Goal: Contribute content: Add original content to the website for others to see

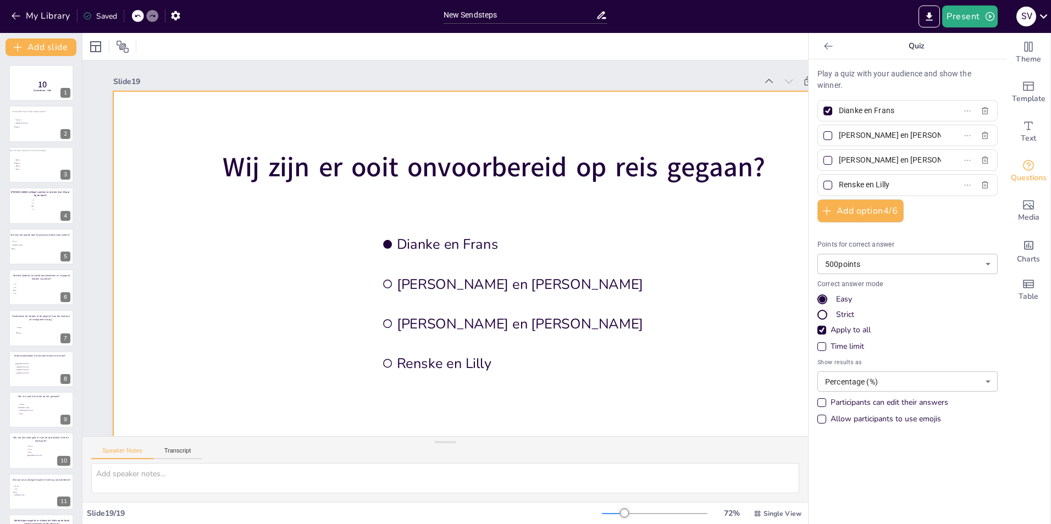
scroll to position [321, 0]
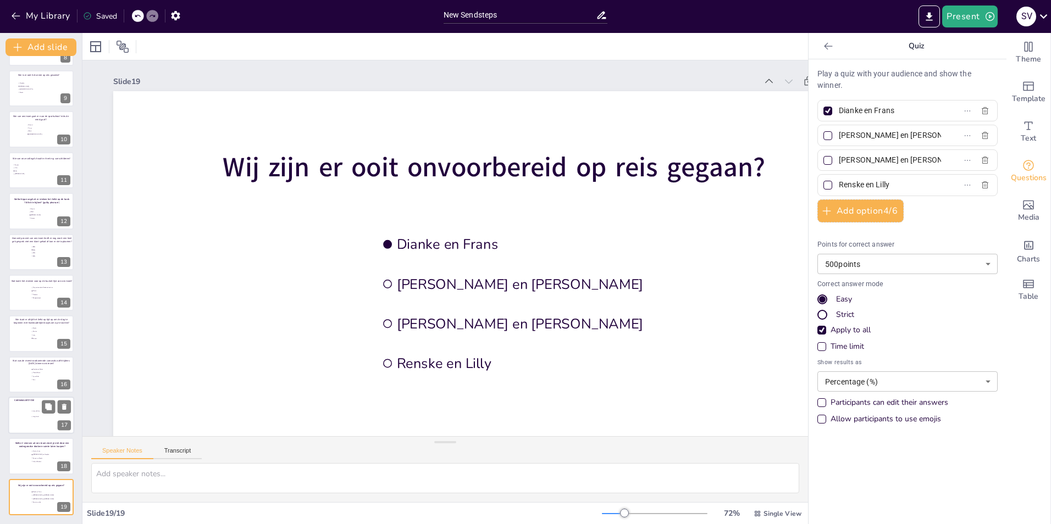
click at [36, 407] on div at bounding box center [41, 415] width 66 height 37
type input "fotos [DATE]"
type input "Leeg laten!"
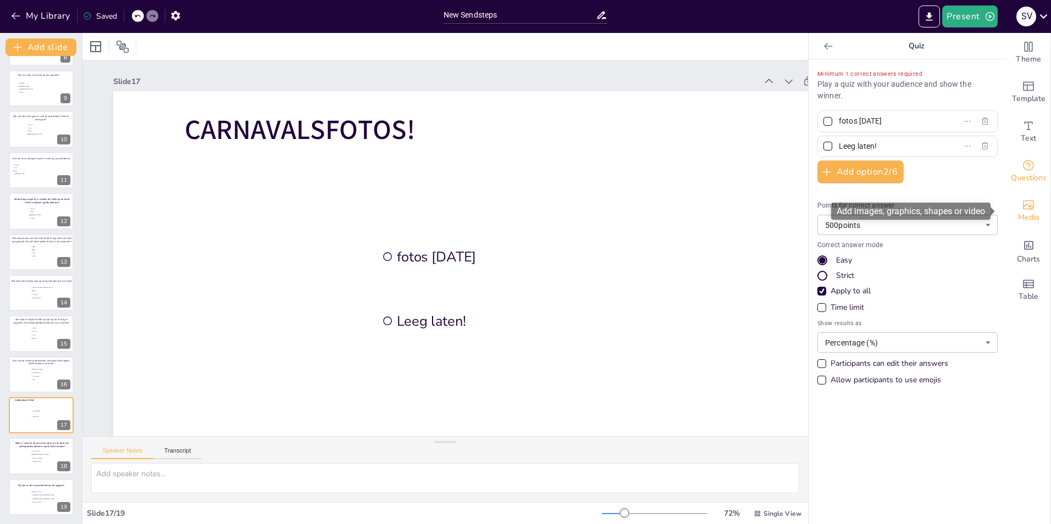
click at [1018, 212] on span "Media" at bounding box center [1028, 218] width 21 height 12
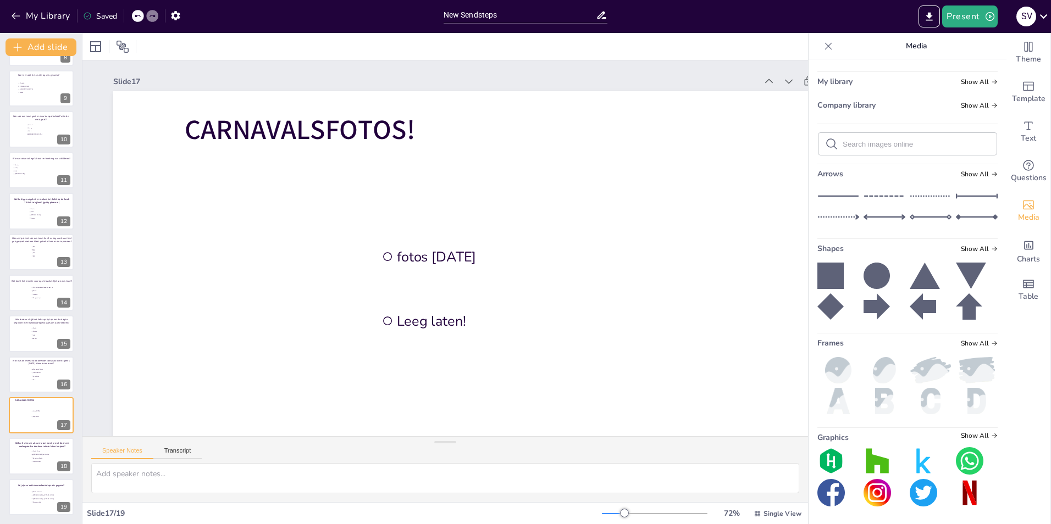
scroll to position [0, 0]
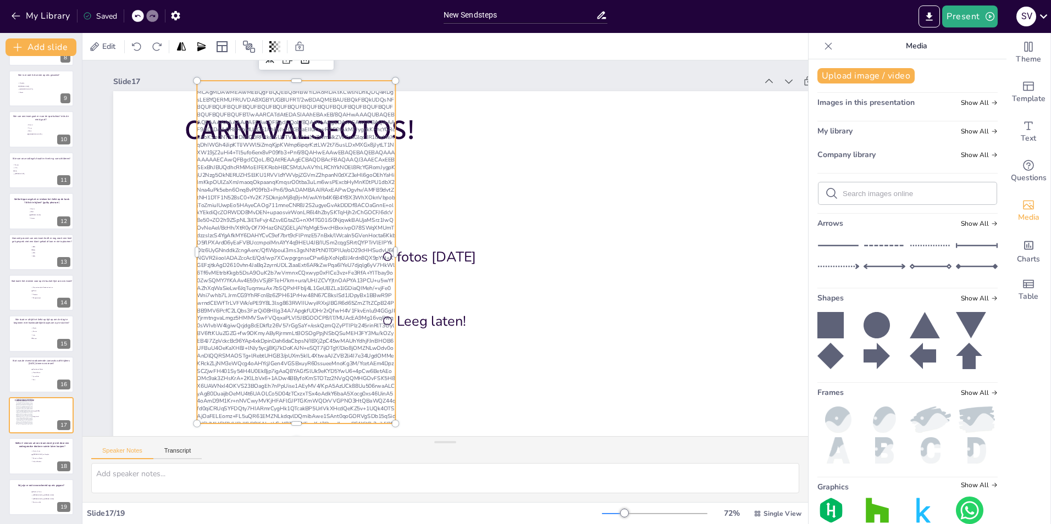
click at [292, 205] on div at bounding box center [296, 252] width 198 height 343
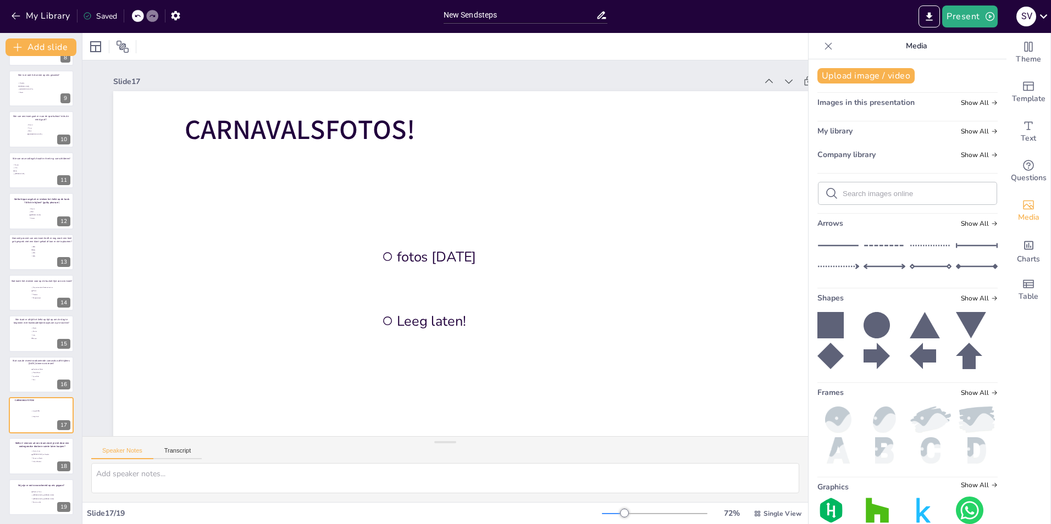
click at [880, 101] on span "Images in this presentation" at bounding box center [865, 102] width 97 height 10
click at [847, 73] on button "Upload image / video" at bounding box center [865, 75] width 97 height 15
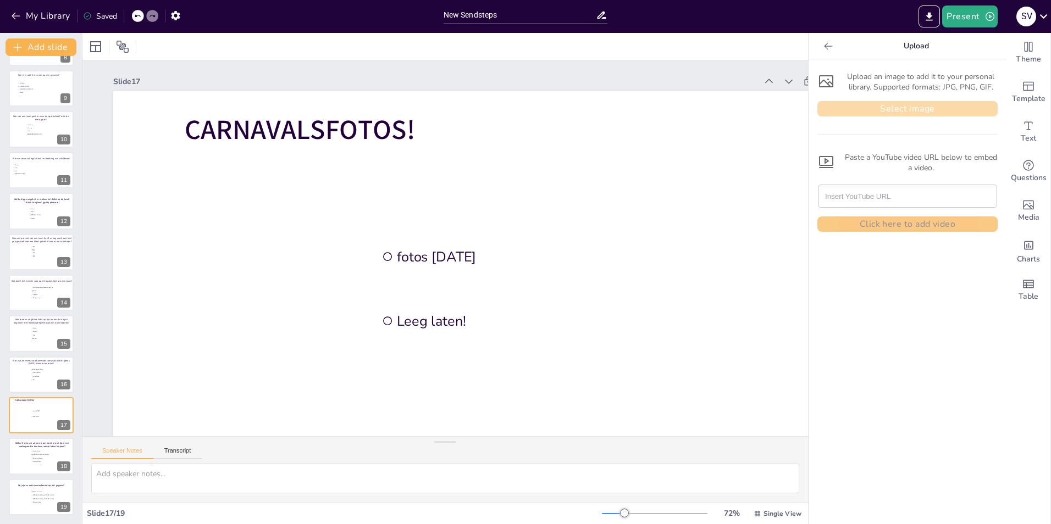
click at [897, 106] on button "Select image" at bounding box center [907, 108] width 180 height 15
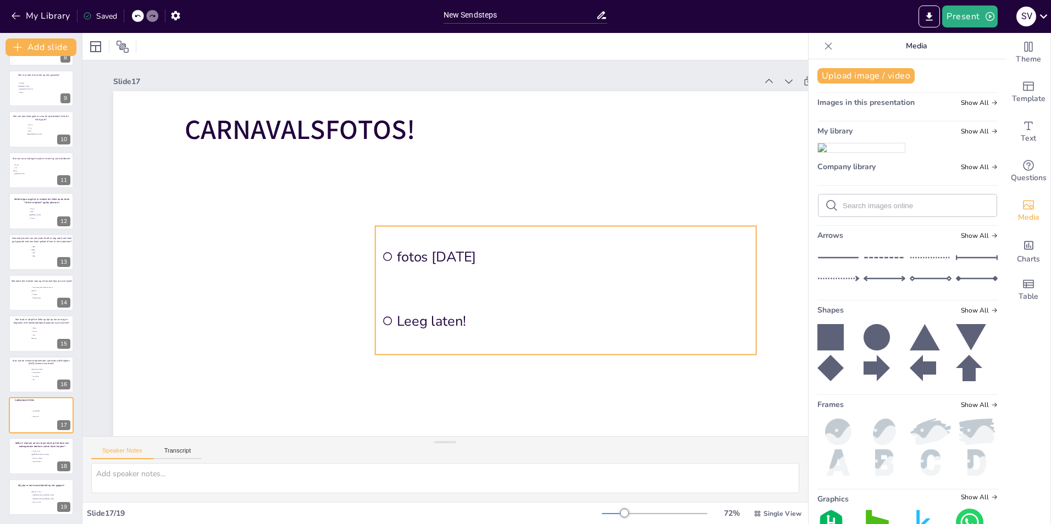
drag, startPoint x: 874, startPoint y: 223, endPoint x: 464, endPoint y: 238, distance: 409.6
click at [464, 238] on div "Document fonts Akatab Recently used Akatab Popular fonts Lato Montserrat Open S…" at bounding box center [525, 278] width 1051 height 491
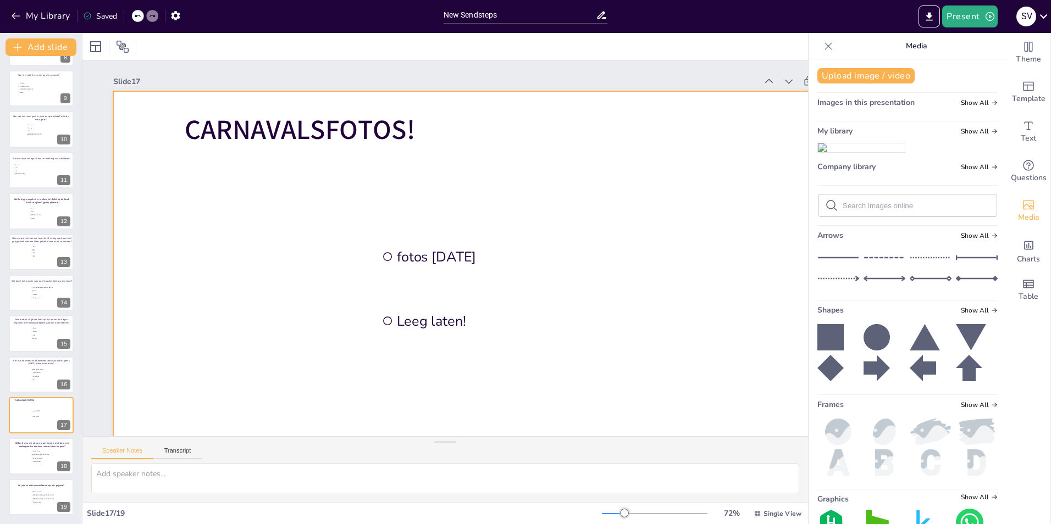
click at [436, 197] on div at bounding box center [494, 305] width 762 height 429
click at [849, 152] on img at bounding box center [861, 147] width 87 height 9
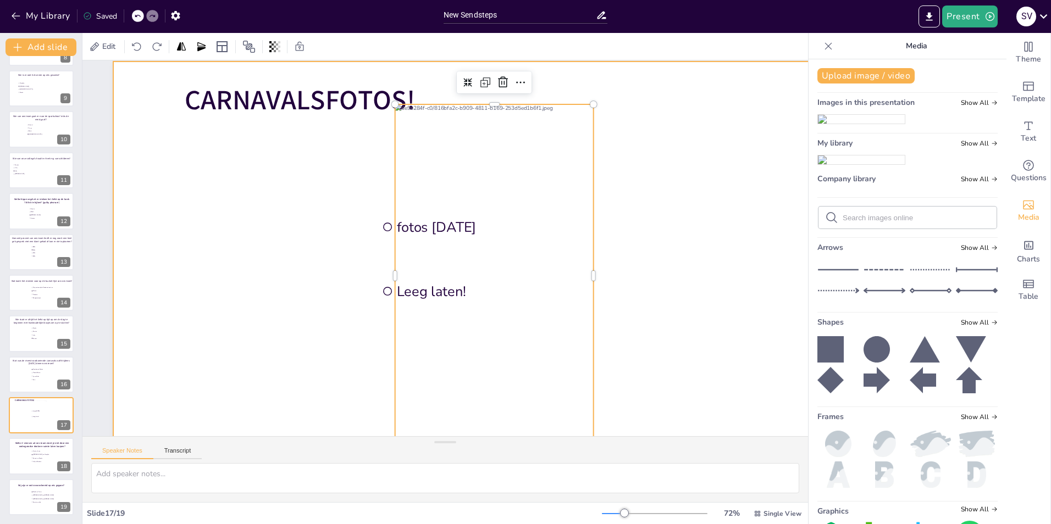
scroll to position [55, 0]
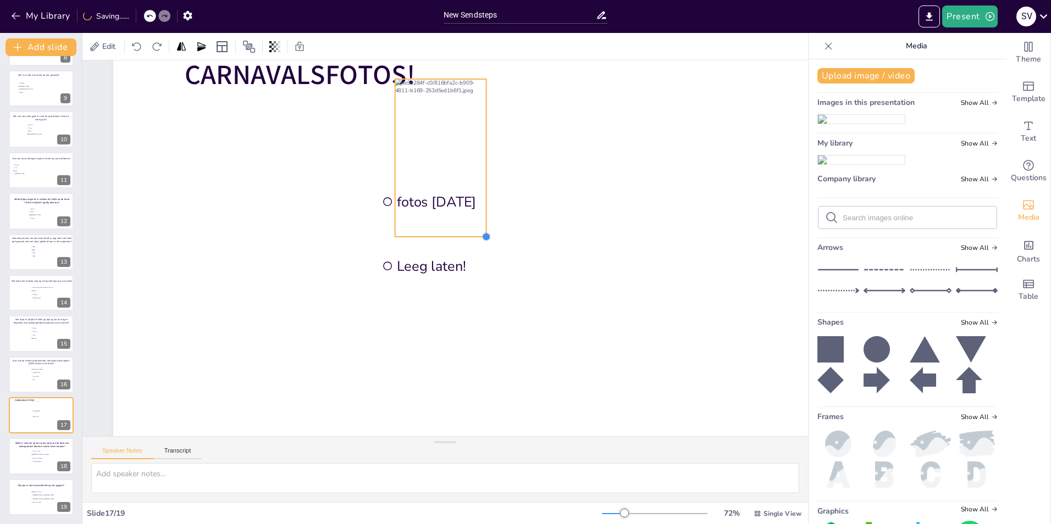
drag, startPoint x: 582, startPoint y: 401, endPoint x: 472, endPoint y: 235, distance: 199.5
click at [472, 235] on div "CARNAVALSFOTOS! fotos [DATE] Leeg laten!" at bounding box center [494, 250] width 762 height 429
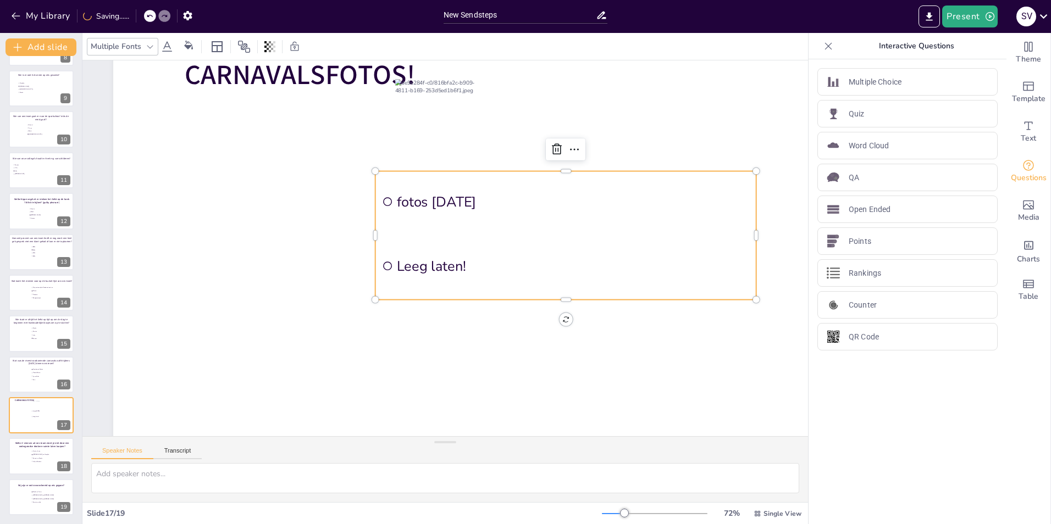
click at [426, 266] on span "Leeg laten!" at bounding box center [573, 266] width 353 height 19
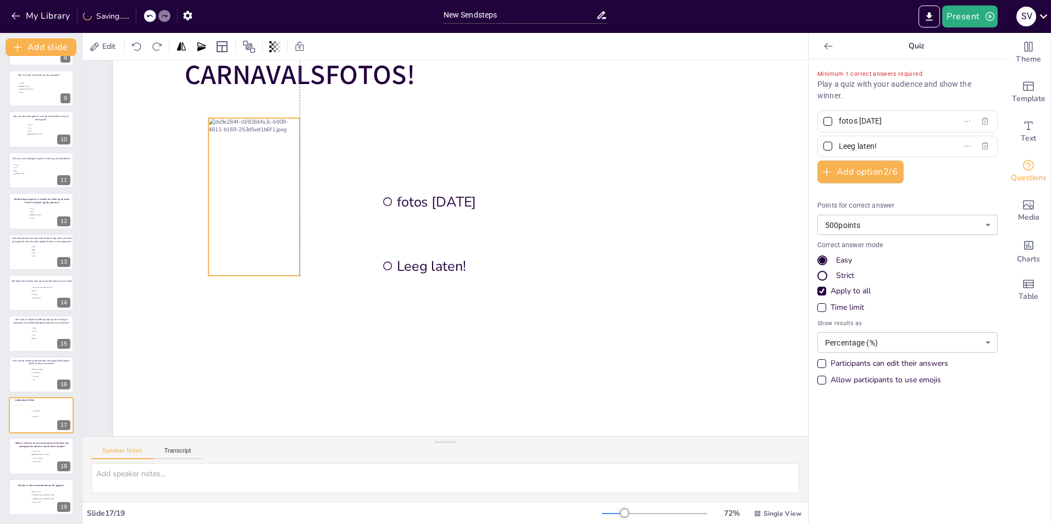
drag, startPoint x: 432, startPoint y: 131, endPoint x: 247, endPoint y: 170, distance: 189.8
click at [247, 170] on div at bounding box center [253, 197] width 91 height 158
click at [282, 97] on icon at bounding box center [280, 96] width 13 height 13
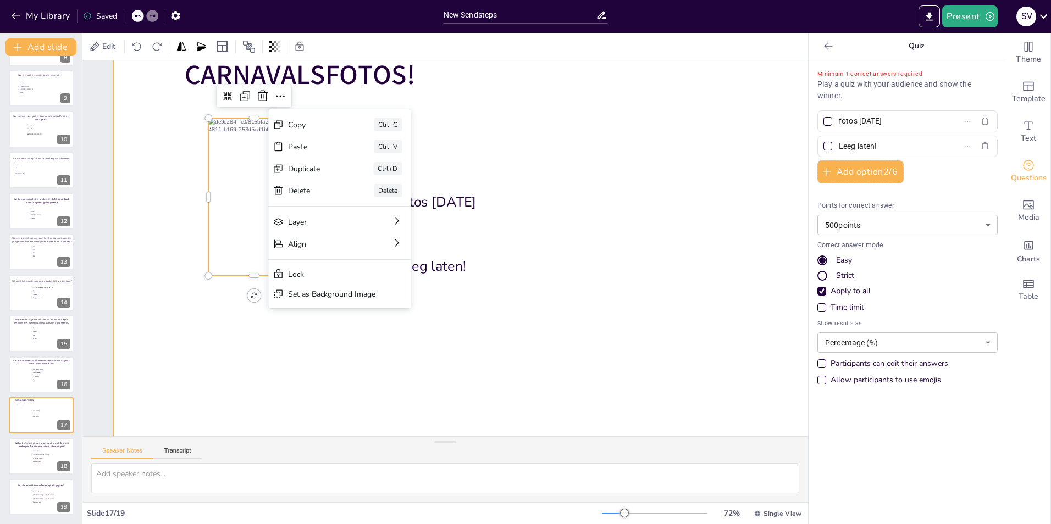
click at [526, 96] on div at bounding box center [494, 250] width 762 height 429
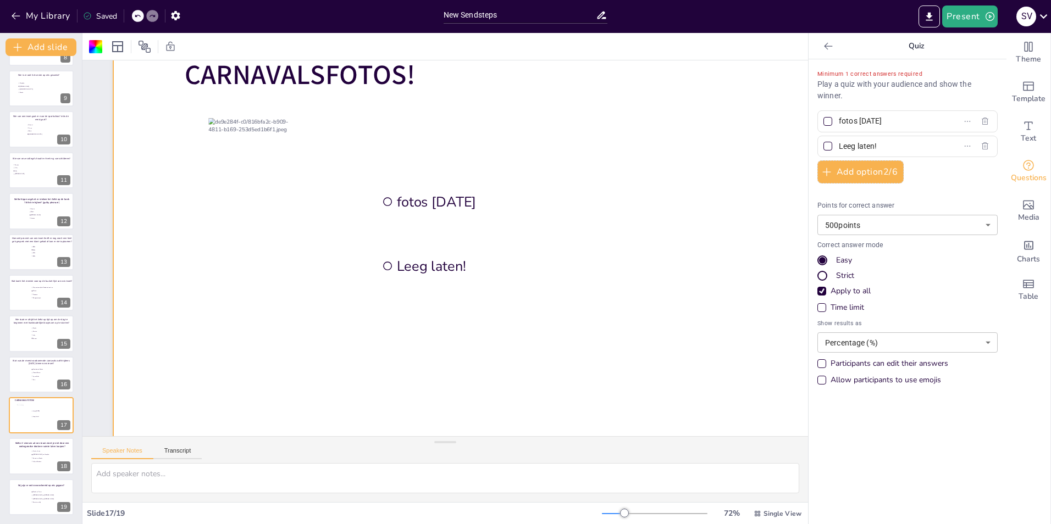
drag, startPoint x: 820, startPoint y: 124, endPoint x: 839, endPoint y: 129, distance: 19.2
click at [823, 124] on div at bounding box center [827, 121] width 9 height 9
click at [838, 124] on input "fotos [DATE]" at bounding box center [889, 121] width 102 height 16
checkbox input "true"
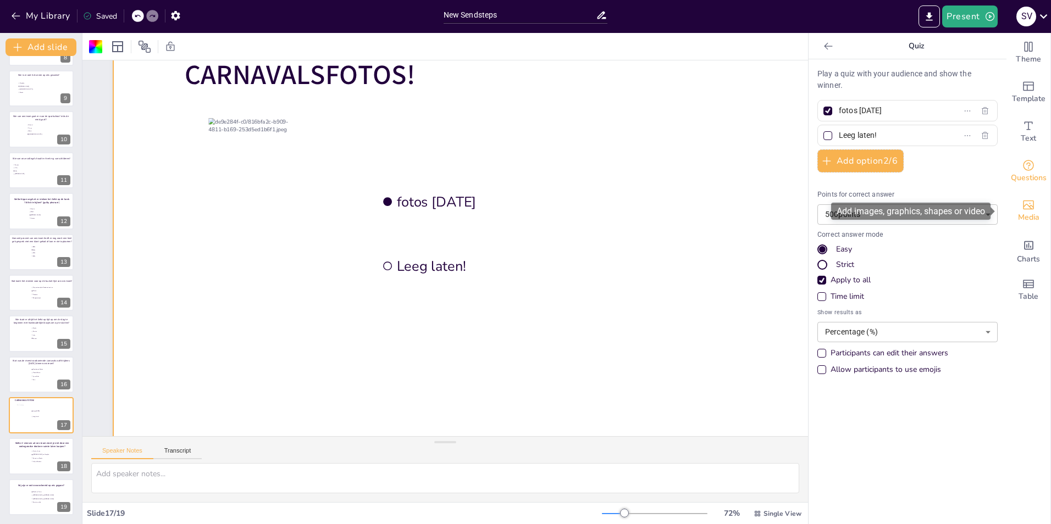
click at [1028, 207] on div "Media" at bounding box center [1028, 211] width 44 height 40
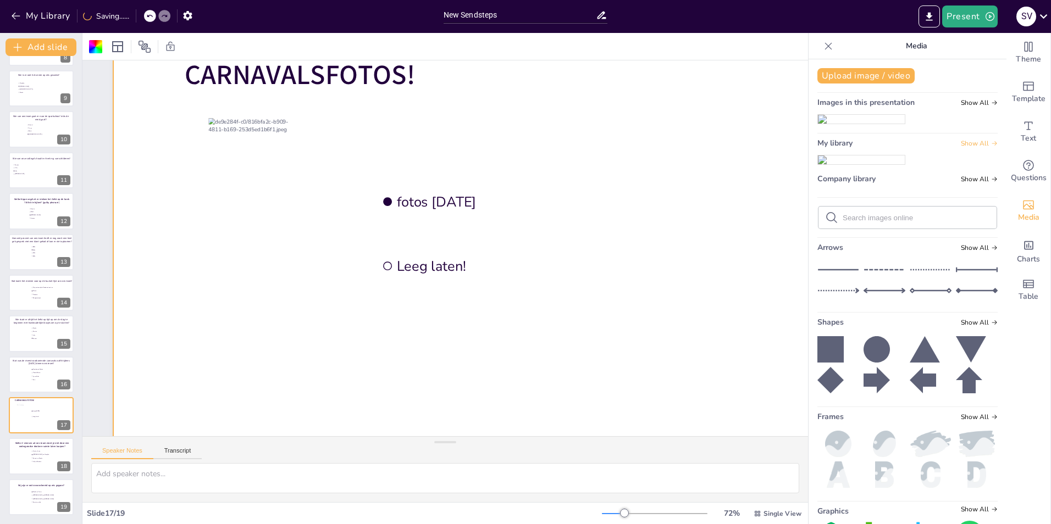
click at [966, 147] on span "Show All" at bounding box center [978, 144] width 37 height 8
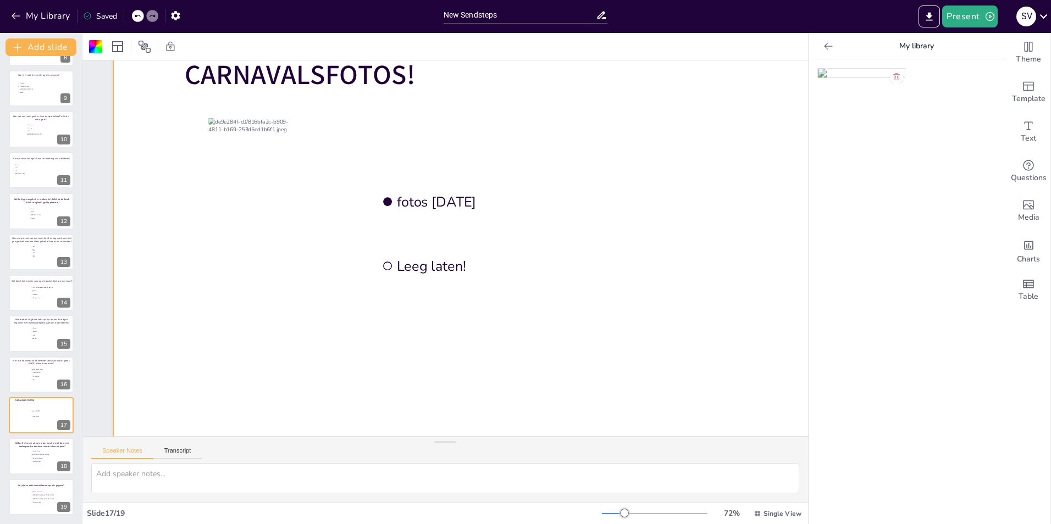
click at [893, 74] on icon at bounding box center [896, 76] width 7 height 7
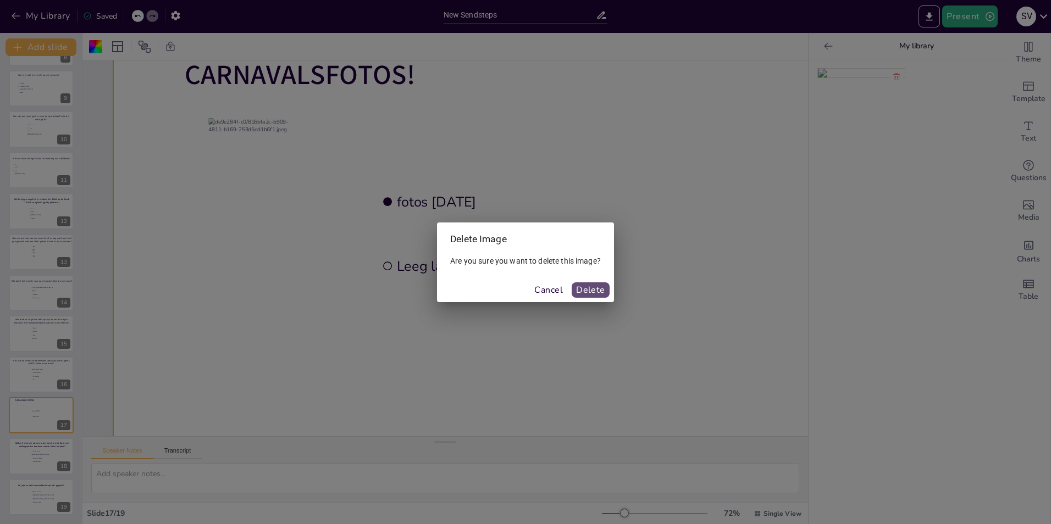
click at [593, 287] on button "Delete" at bounding box center [590, 289] width 38 height 15
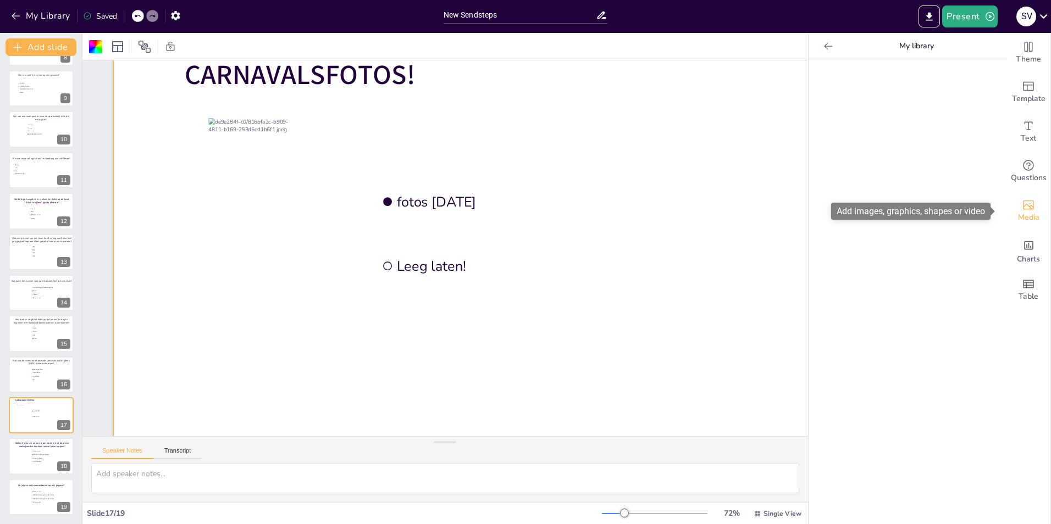
click at [1025, 207] on icon "Add images, graphics, shapes or video" at bounding box center [1028, 205] width 11 height 9
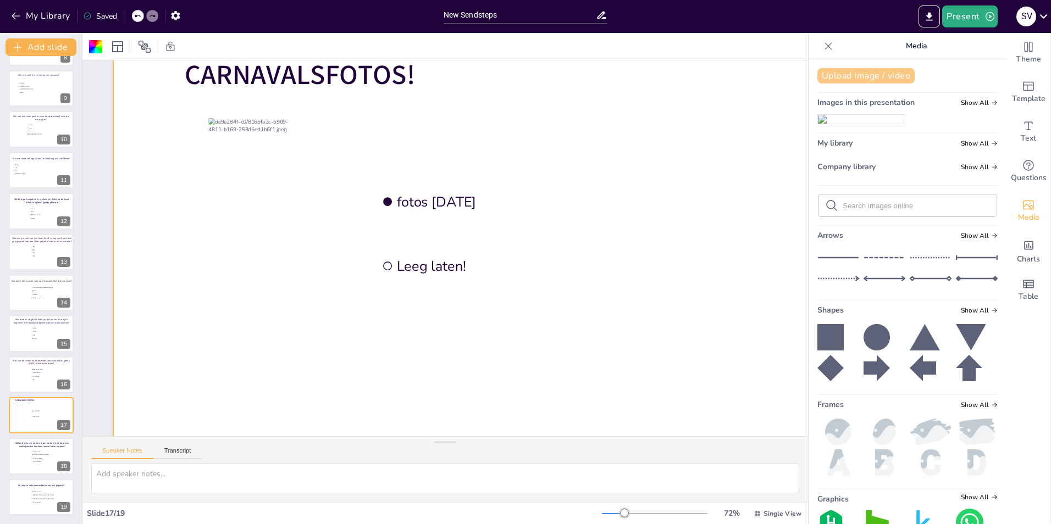
click at [860, 79] on button "Upload image / video" at bounding box center [865, 75] width 97 height 15
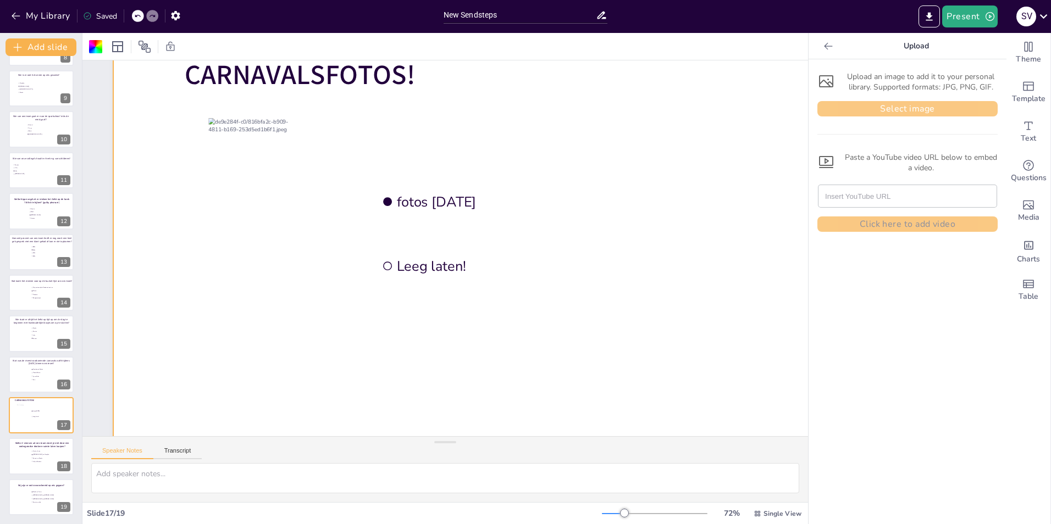
click at [863, 107] on button "Select image" at bounding box center [907, 108] width 180 height 15
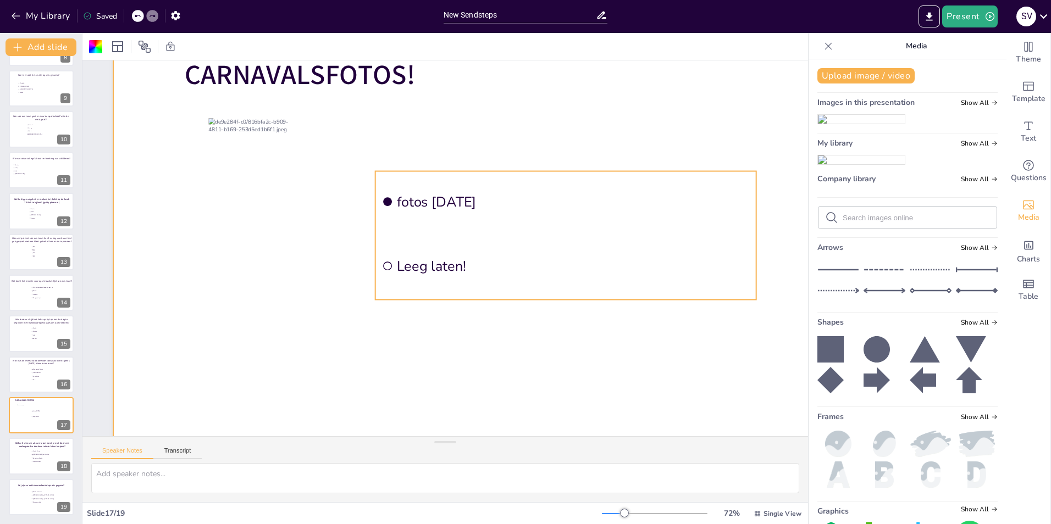
drag, startPoint x: 884, startPoint y: 335, endPoint x: 448, endPoint y: 201, distance: 455.9
click at [448, 201] on div "Document fonts Akatab Recently used Akatab Popular fonts Lato Montserrat Open S…" at bounding box center [525, 278] width 1051 height 491
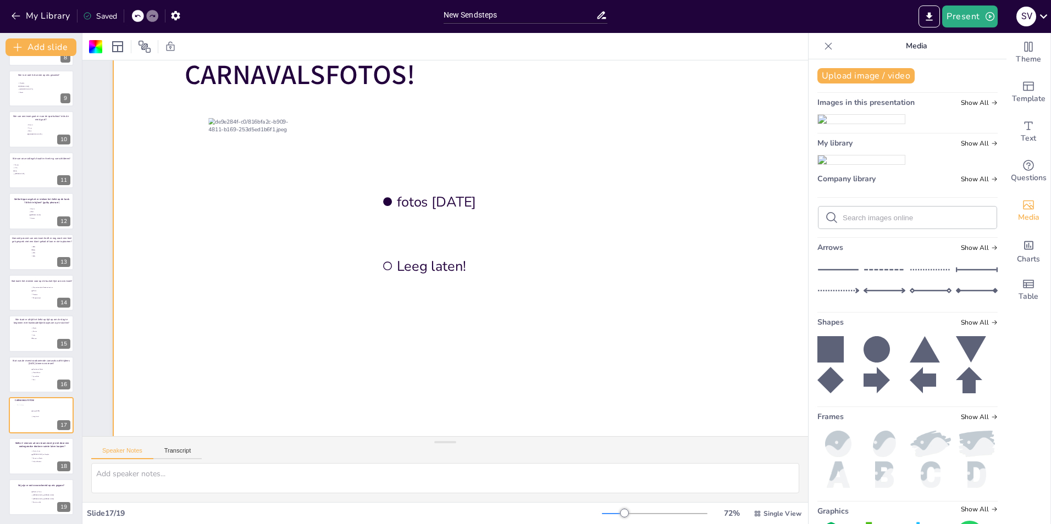
drag, startPoint x: 864, startPoint y: 382, endPoint x: 770, endPoint y: 319, distance: 113.2
click at [770, 319] on div "Document fonts Akatab Recently used Akatab Popular fonts Lato Montserrat Open S…" at bounding box center [525, 278] width 1051 height 491
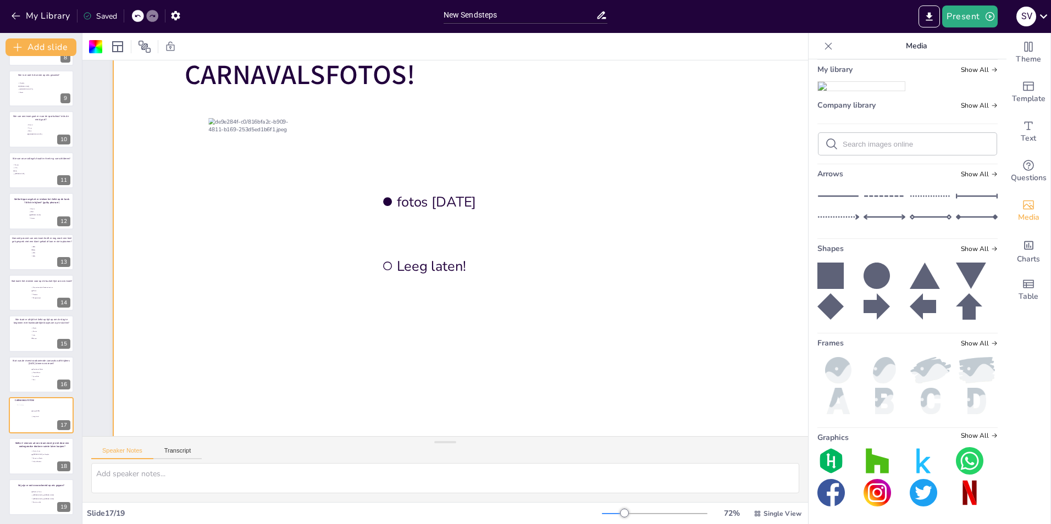
click at [865, 91] on img at bounding box center [861, 86] width 87 height 9
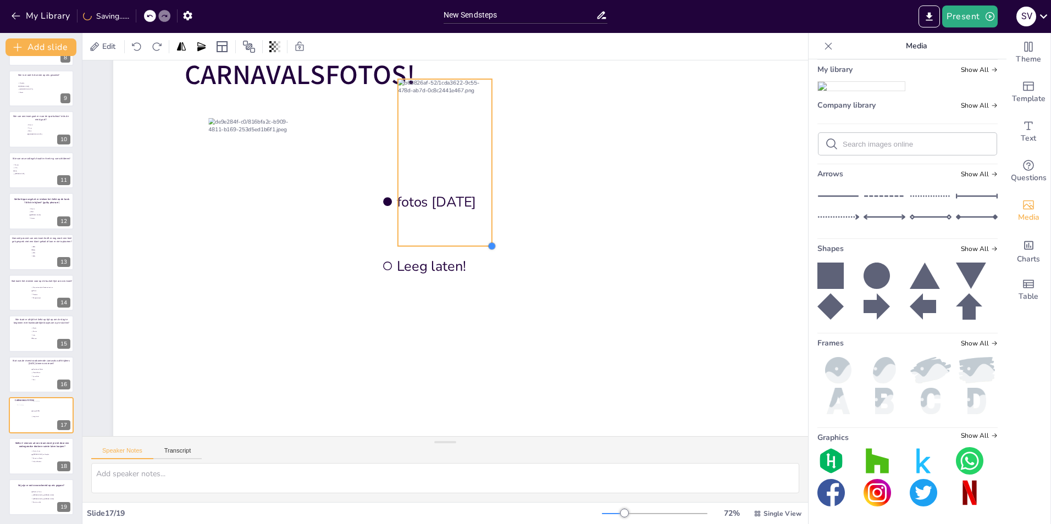
drag, startPoint x: 590, startPoint y: 420, endPoint x: 491, endPoint y: 220, distance: 223.1
click at [491, 220] on div "CARNAVALSFOTOS! fotos [DATE] Leeg laten!" at bounding box center [494, 250] width 762 height 429
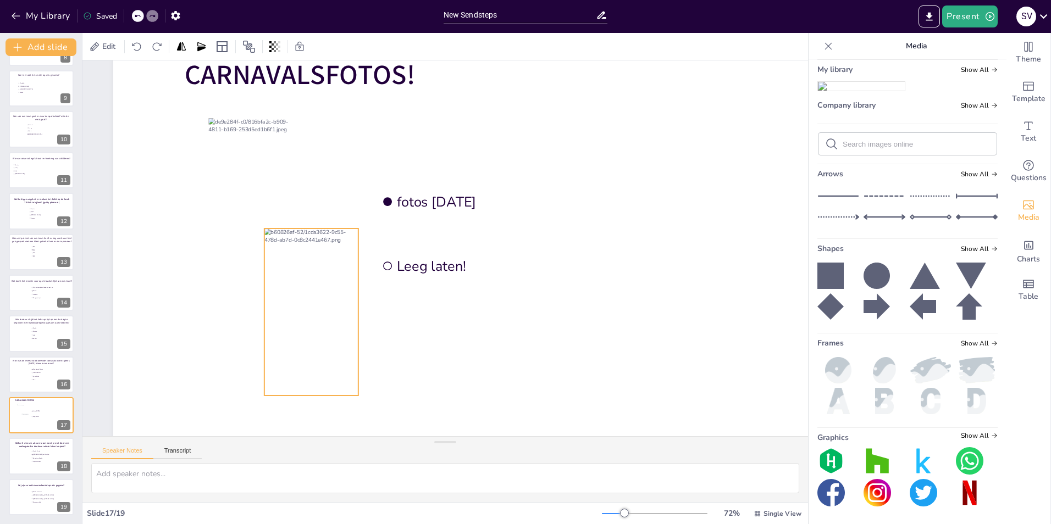
drag, startPoint x: 447, startPoint y: 191, endPoint x: 314, endPoint y: 341, distance: 200.4
click at [314, 341] on div at bounding box center [311, 312] width 94 height 167
click at [501, 375] on div at bounding box center [494, 250] width 762 height 429
drag, startPoint x: 324, startPoint y: 237, endPoint x: 311, endPoint y: 248, distance: 17.2
click at [311, 248] on div at bounding box center [301, 319] width 94 height 167
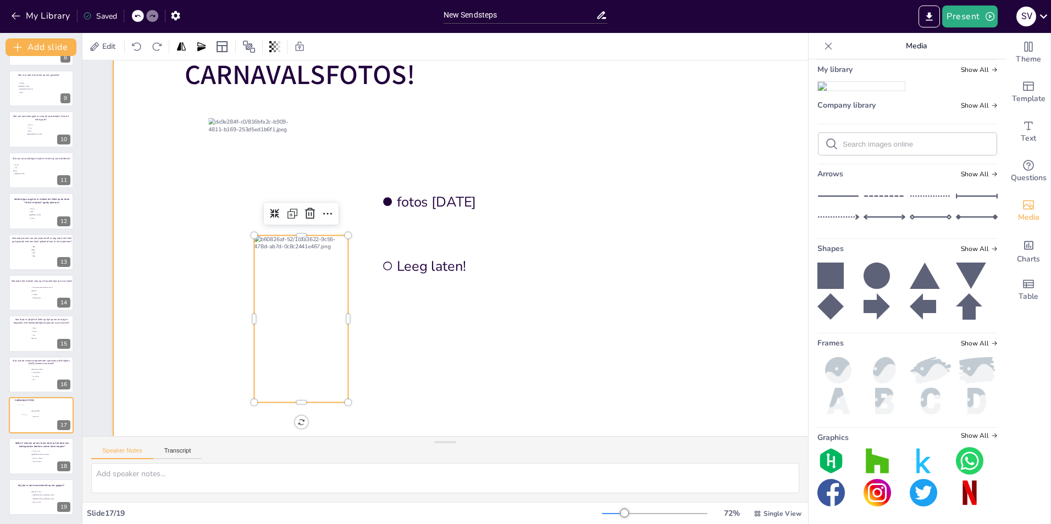
click at [343, 145] on div at bounding box center [494, 250] width 762 height 429
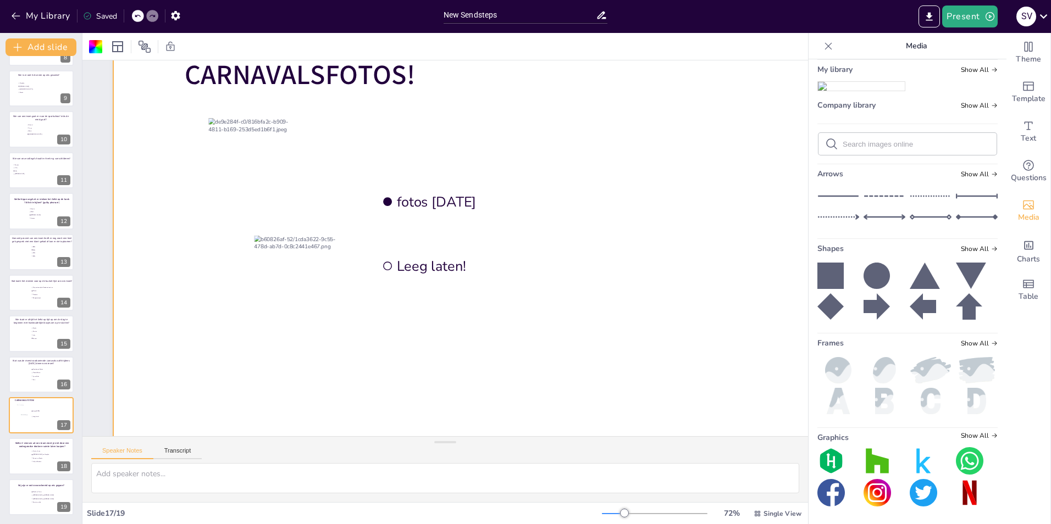
click at [110, 14] on div "Saved" at bounding box center [100, 16] width 34 height 10
